Goal: Task Accomplishment & Management: Manage account settings

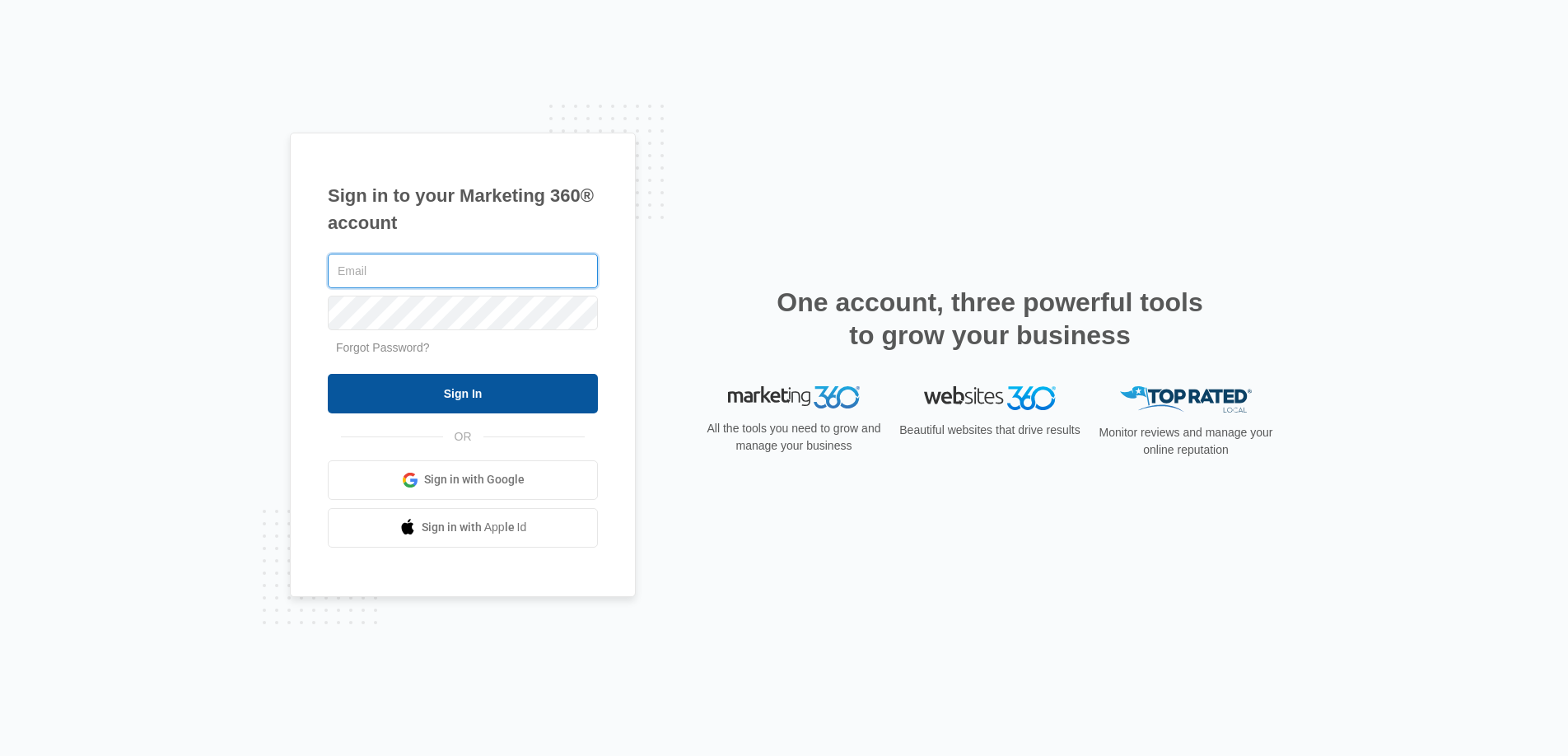
type input "joel.green@madwire.com"
click at [471, 384] on input "Sign In" at bounding box center [463, 394] width 270 height 40
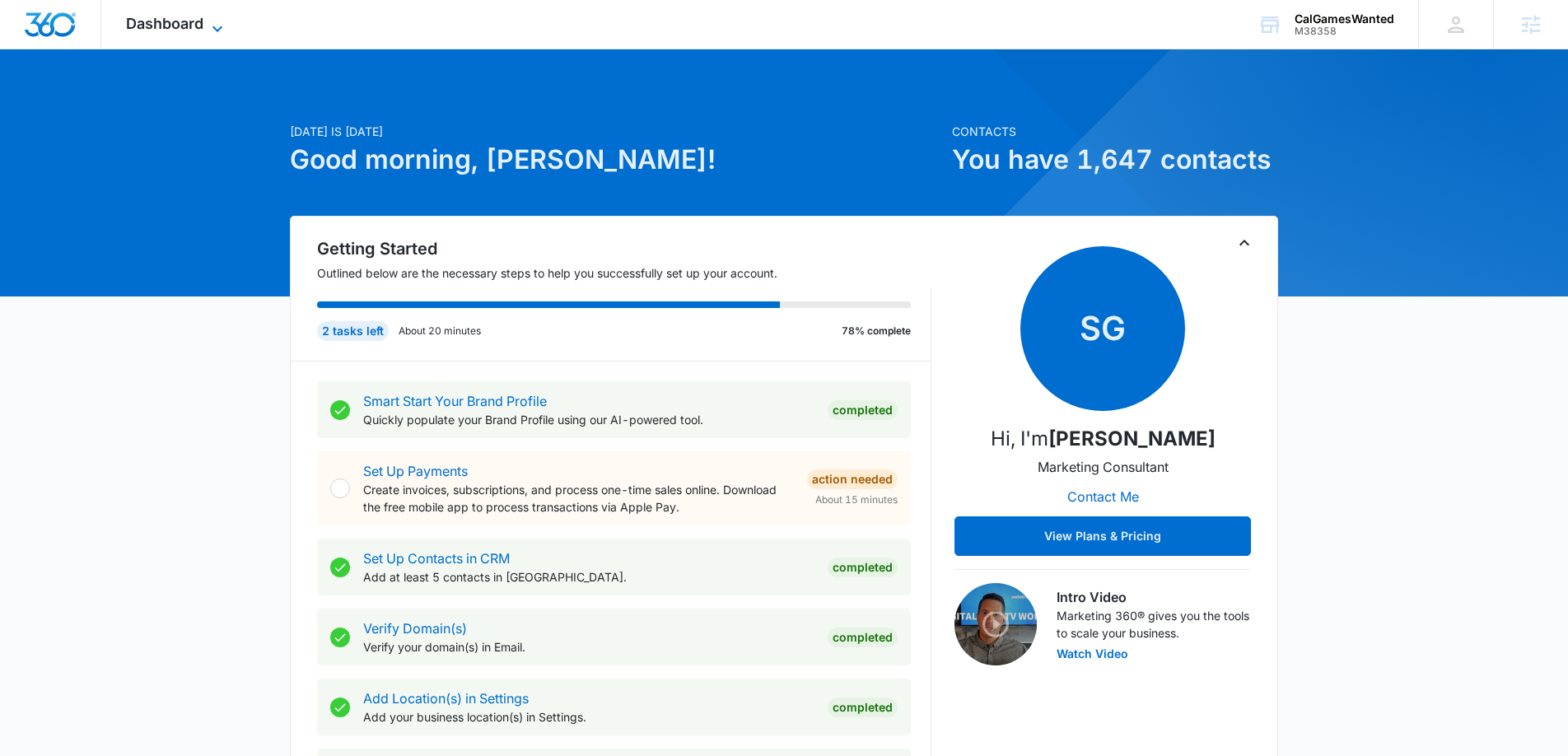
click at [222, 29] on icon at bounding box center [217, 28] width 20 height 20
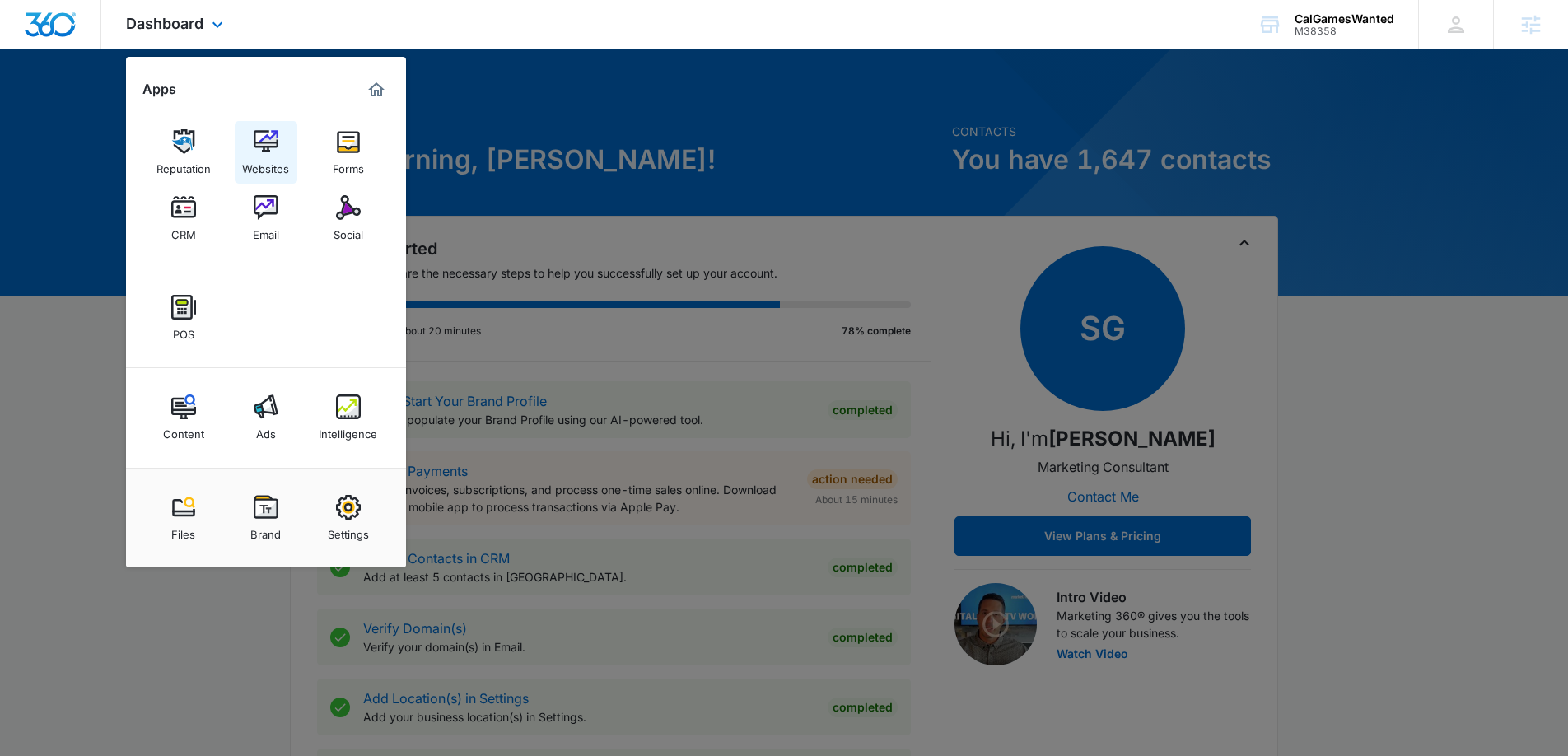
click at [270, 161] on div "Websites" at bounding box center [265, 164] width 47 height 22
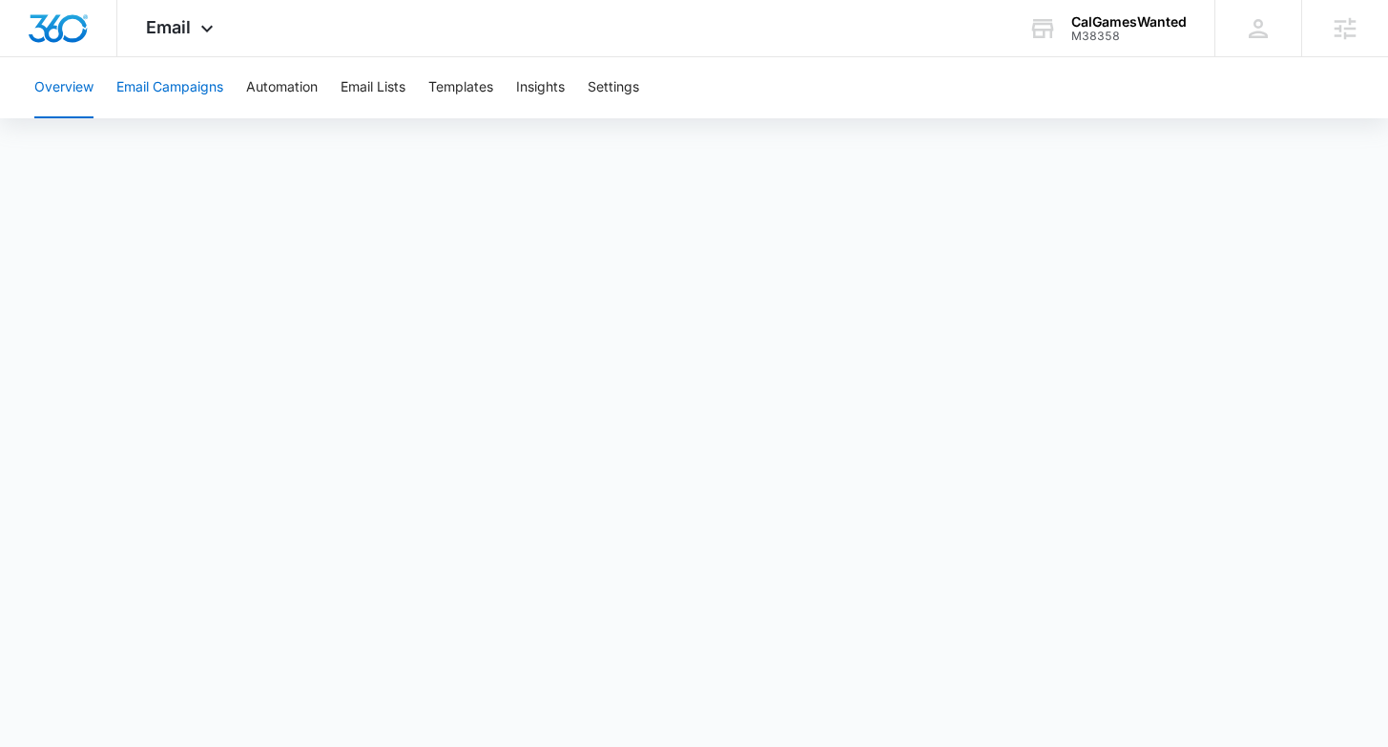
click at [197, 87] on button "Email Campaigns" at bounding box center [169, 87] width 107 height 61
click at [550, 86] on button "Insights" at bounding box center [540, 87] width 49 height 61
click at [215, 90] on button "Email Campaigns" at bounding box center [169, 87] width 107 height 61
click at [535, 101] on button "Insights" at bounding box center [540, 87] width 49 height 61
click at [299, 99] on button "Automation" at bounding box center [282, 87] width 72 height 61
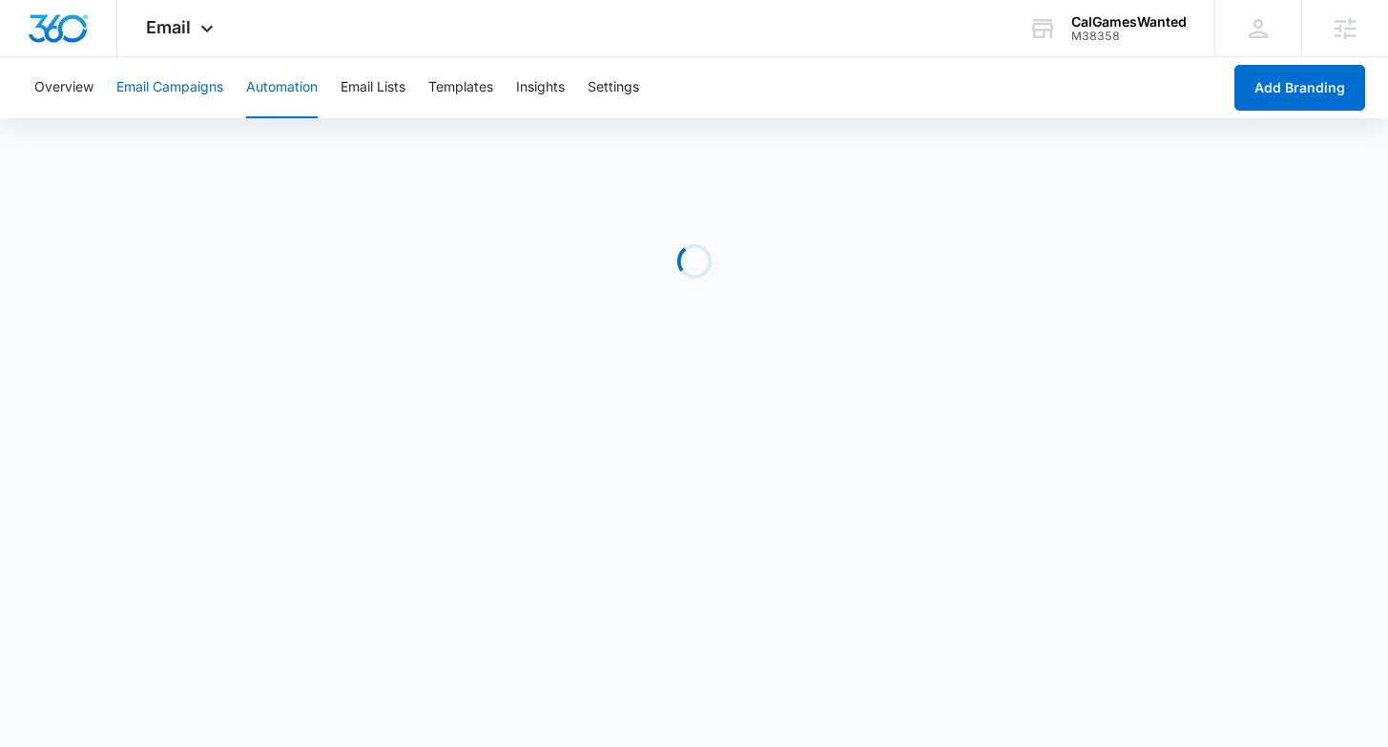
click at [192, 95] on button "Email Campaigns" at bounding box center [169, 87] width 107 height 61
